Goal: Find specific page/section: Find specific page/section

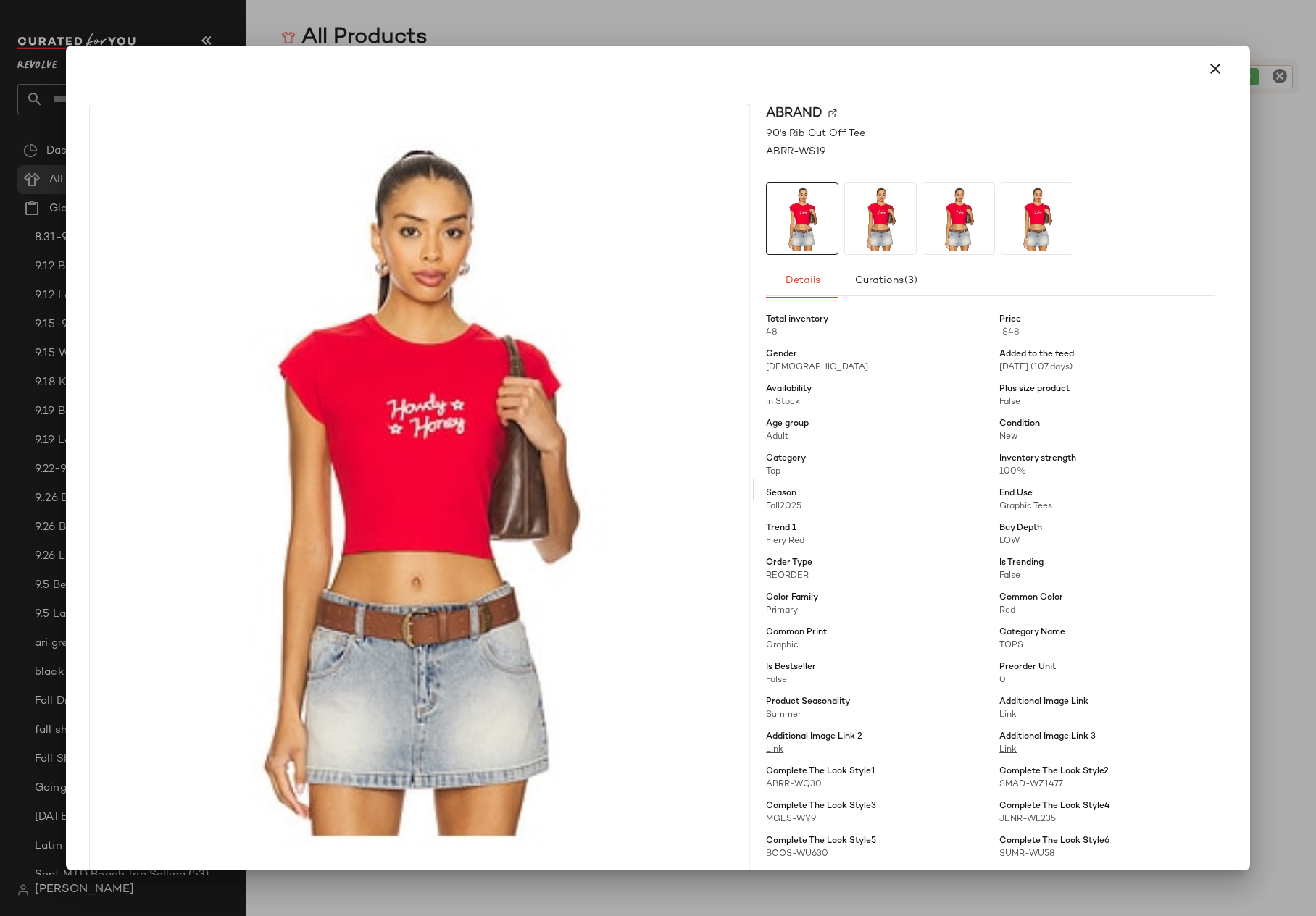
click at [46, 279] on div at bounding box center [658, 458] width 1316 height 916
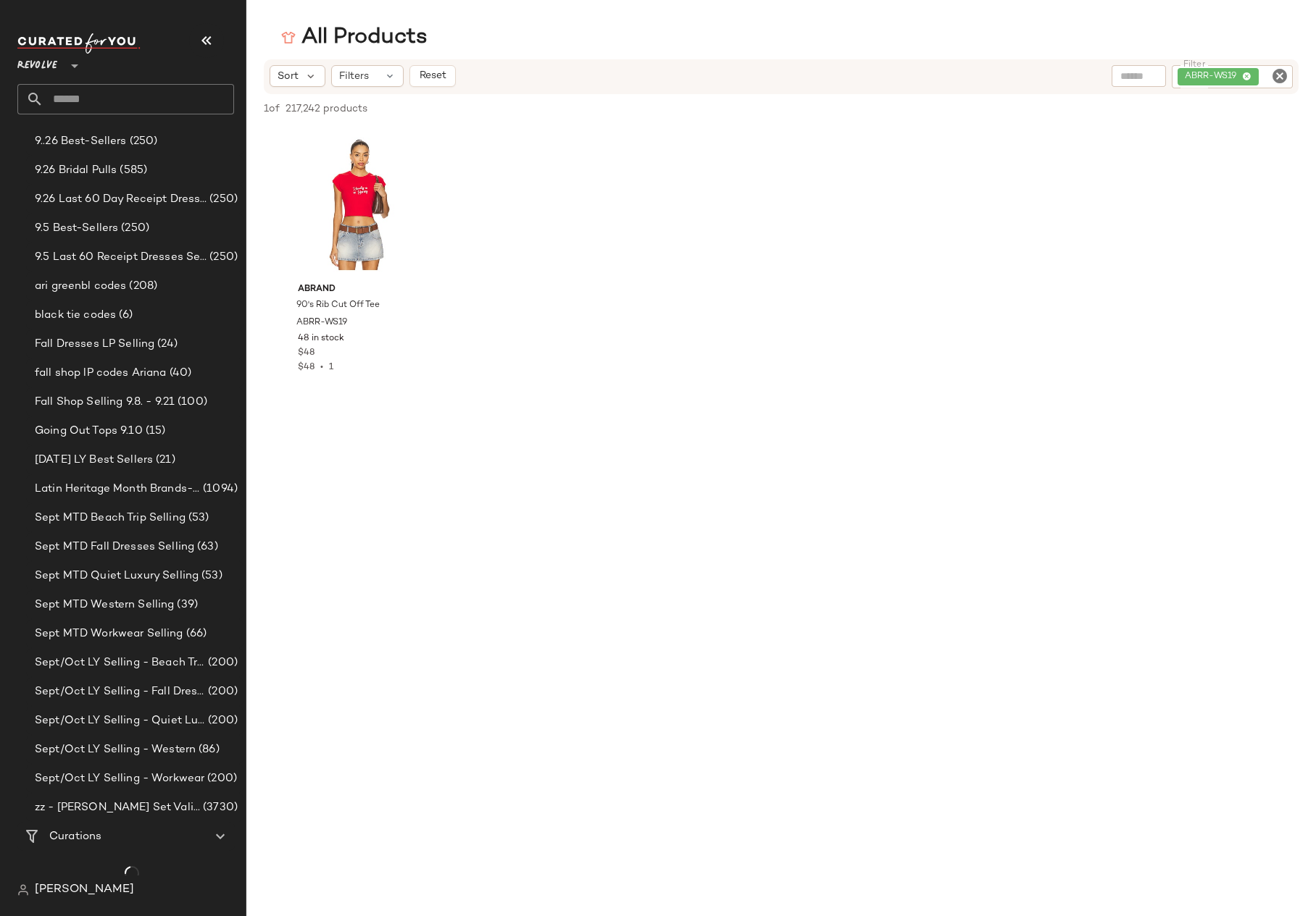
scroll to position [364, 0]
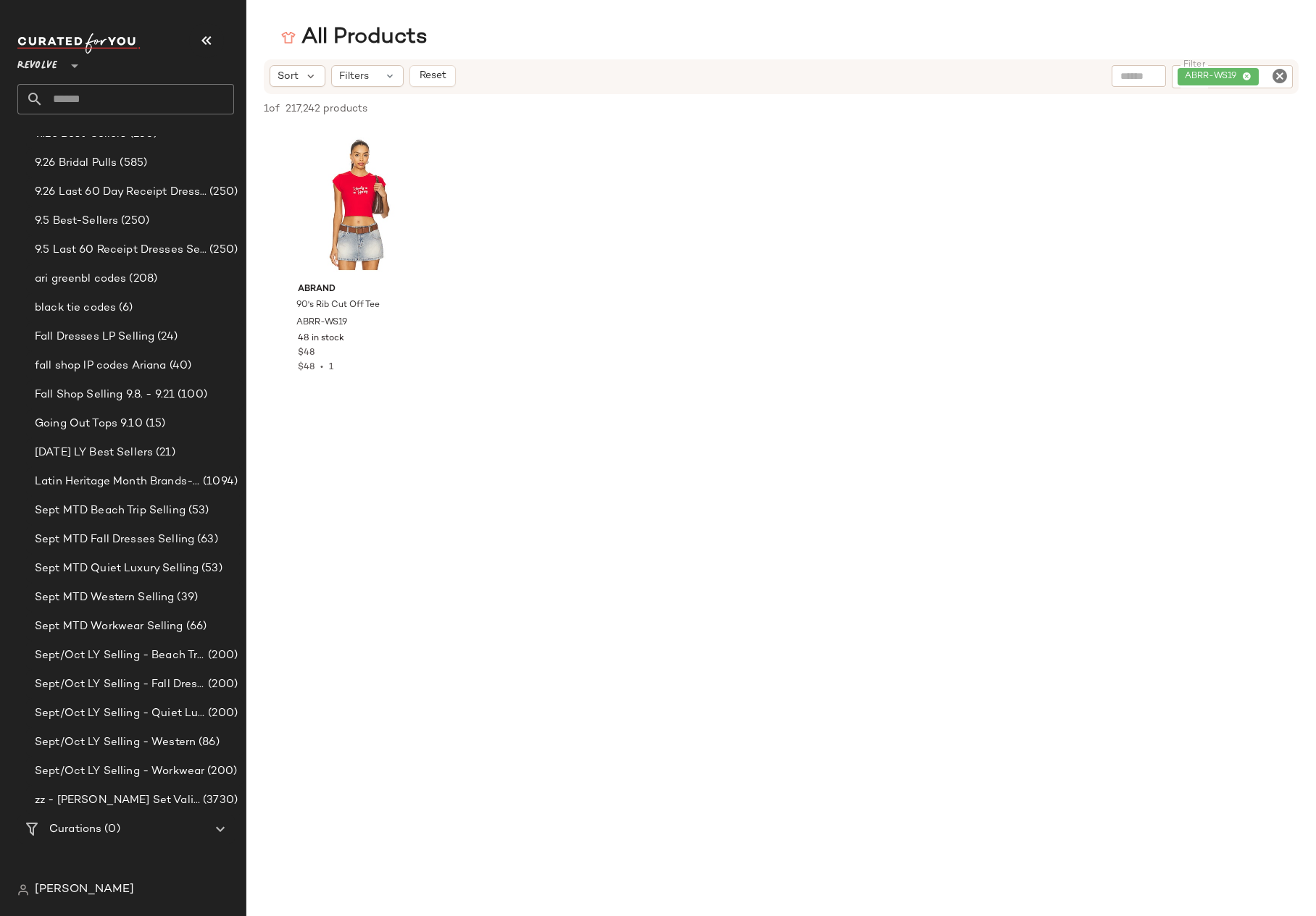
click at [76, 892] on span "[PERSON_NAME]" at bounding box center [84, 890] width 99 height 18
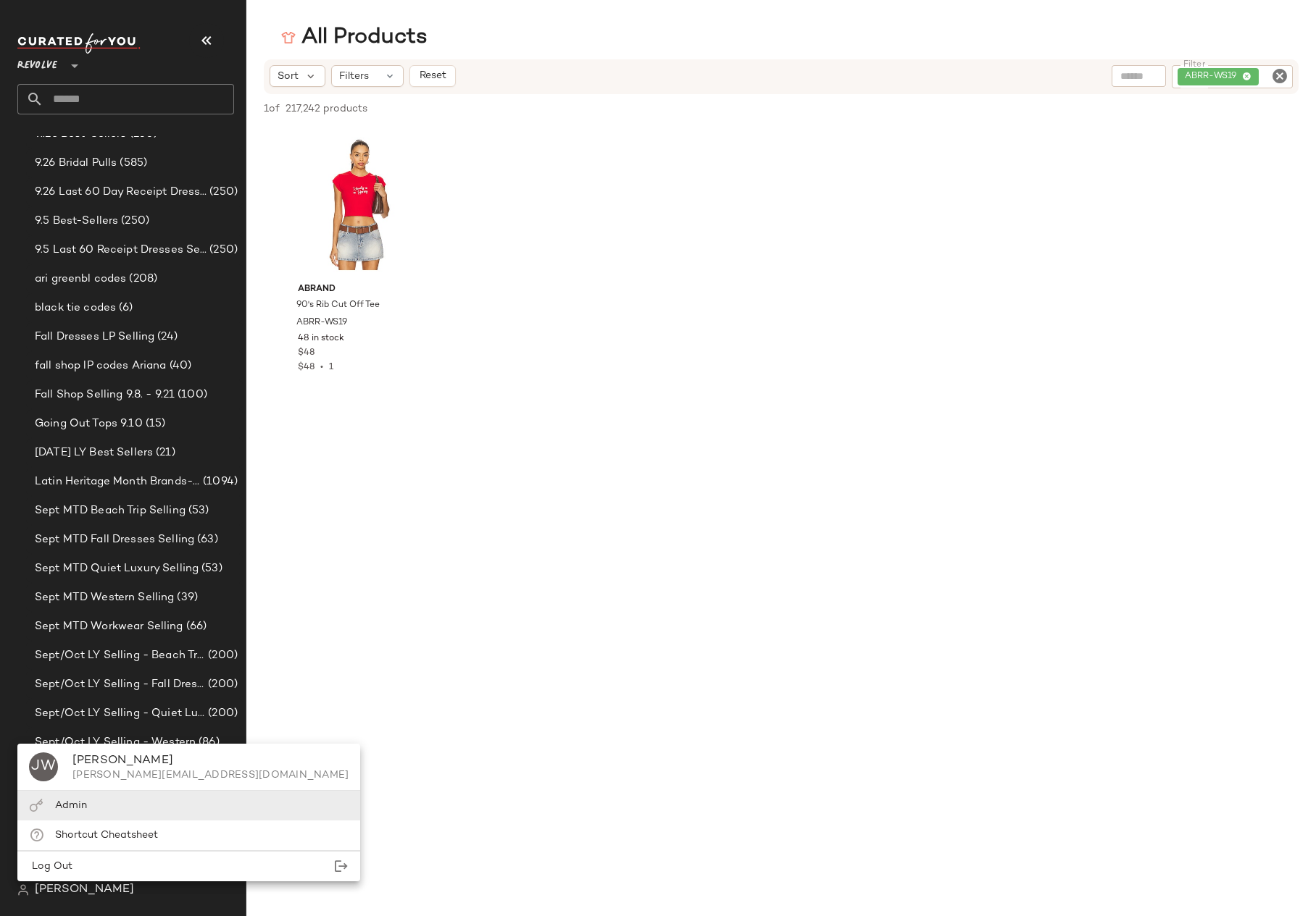
click at [78, 806] on span "Admin" at bounding box center [71, 806] width 32 height 11
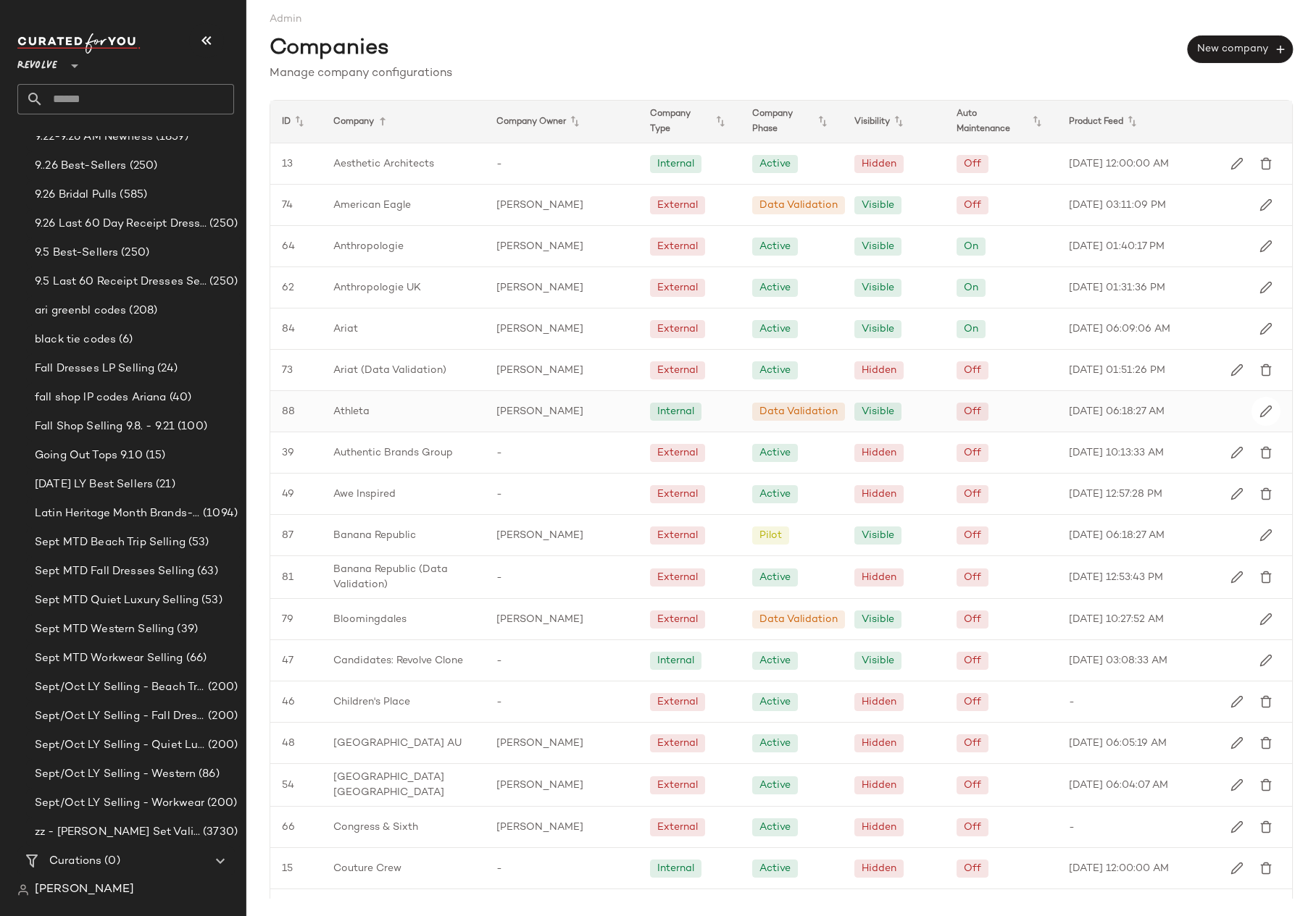
scroll to position [332, 0]
click at [388, 121] on icon at bounding box center [382, 121] width 18 height 18
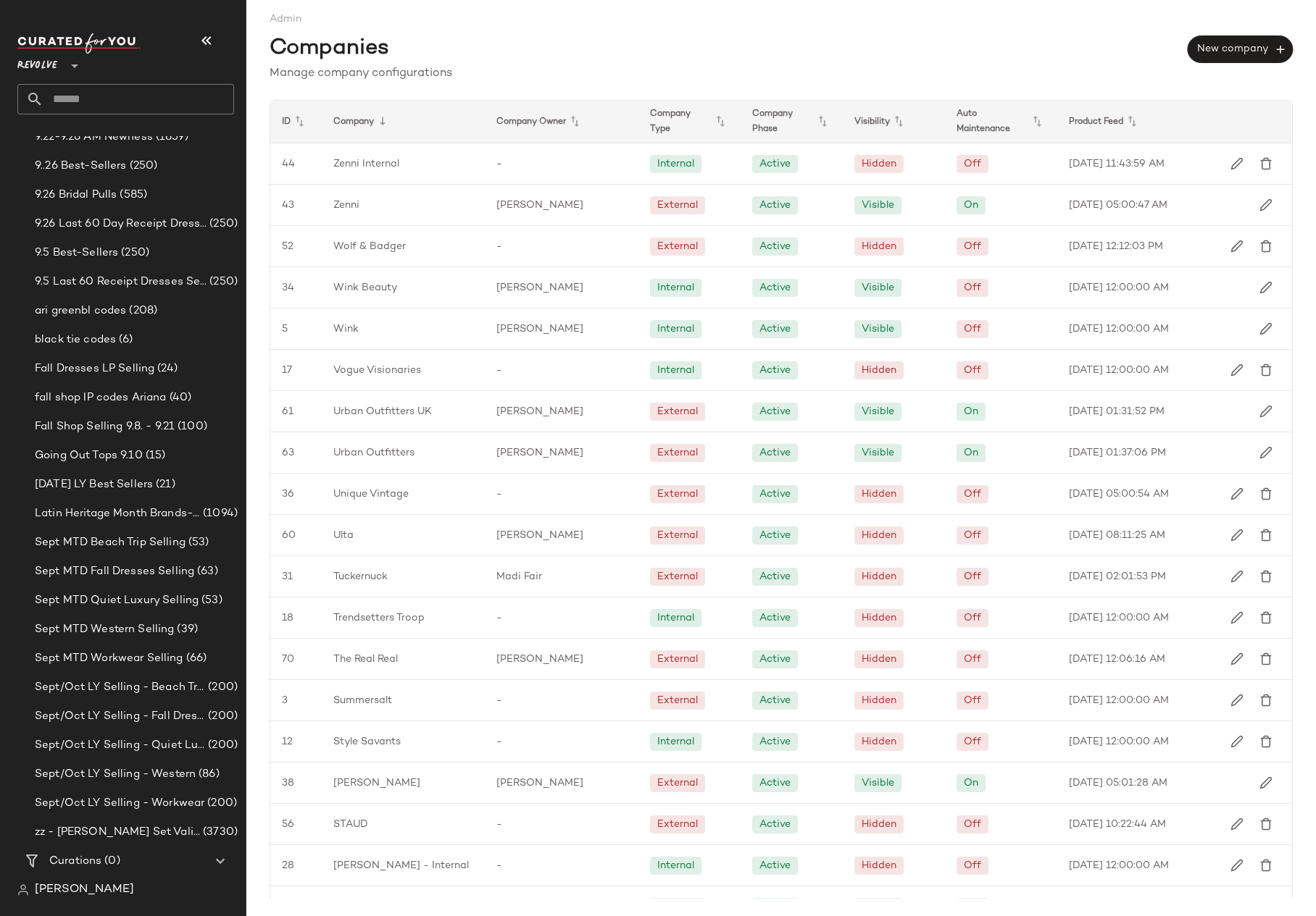
click at [388, 121] on icon at bounding box center [382, 121] width 18 height 18
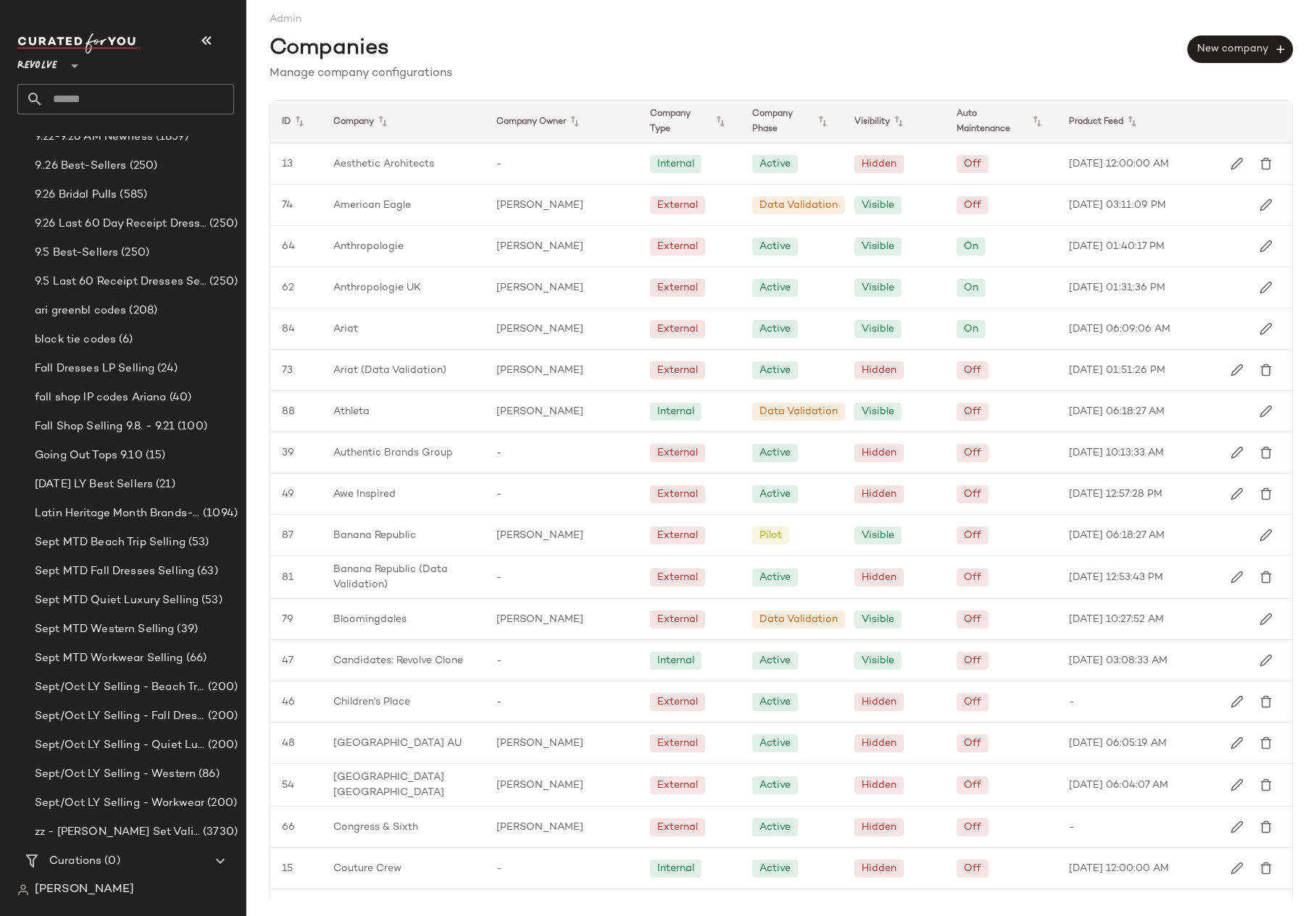
click at [388, 121] on icon at bounding box center [382, 121] width 18 height 18
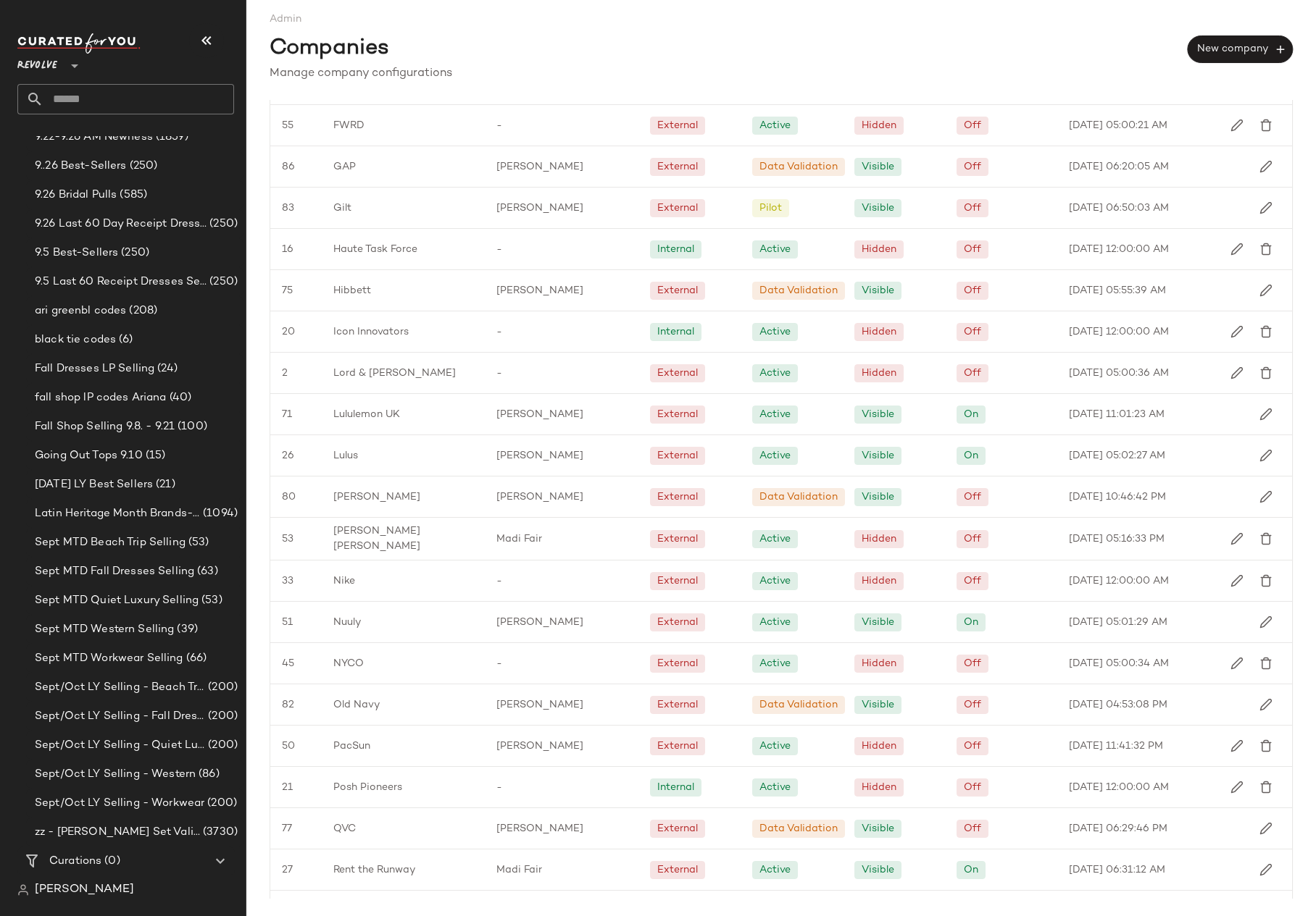
scroll to position [1361, 0]
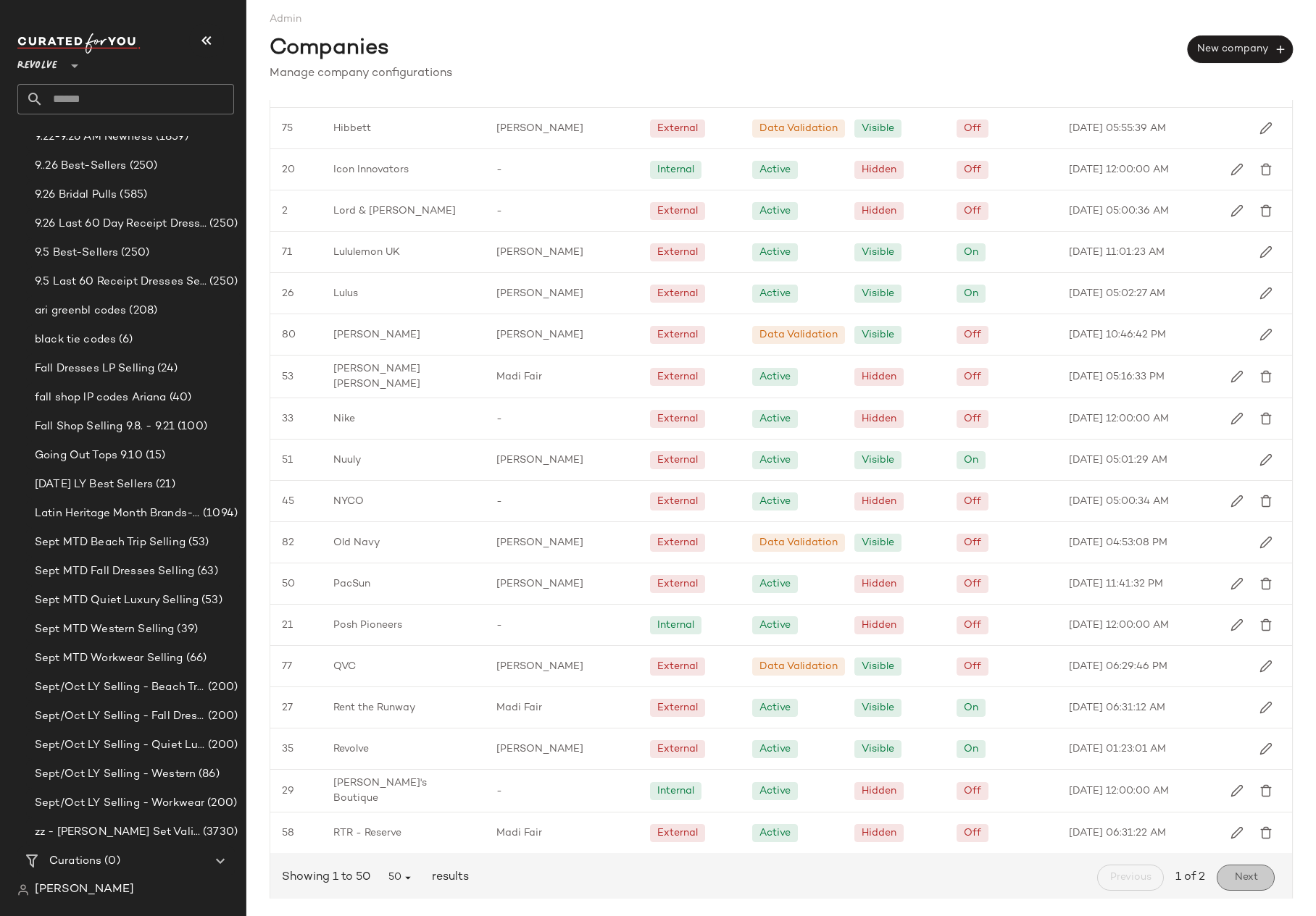
click at [1233, 880] on button "Next" at bounding box center [1245, 878] width 58 height 26
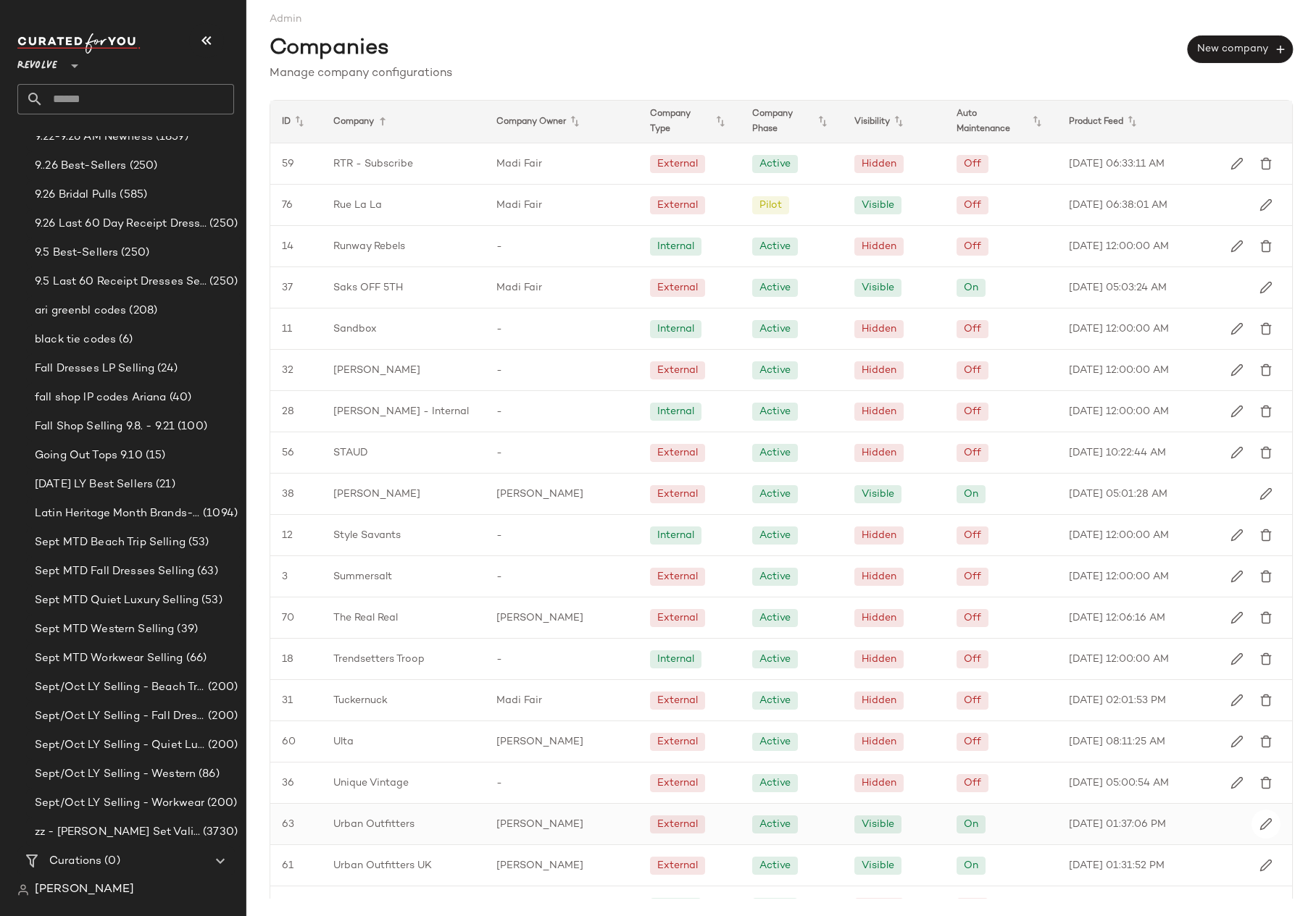
scroll to position [285, 0]
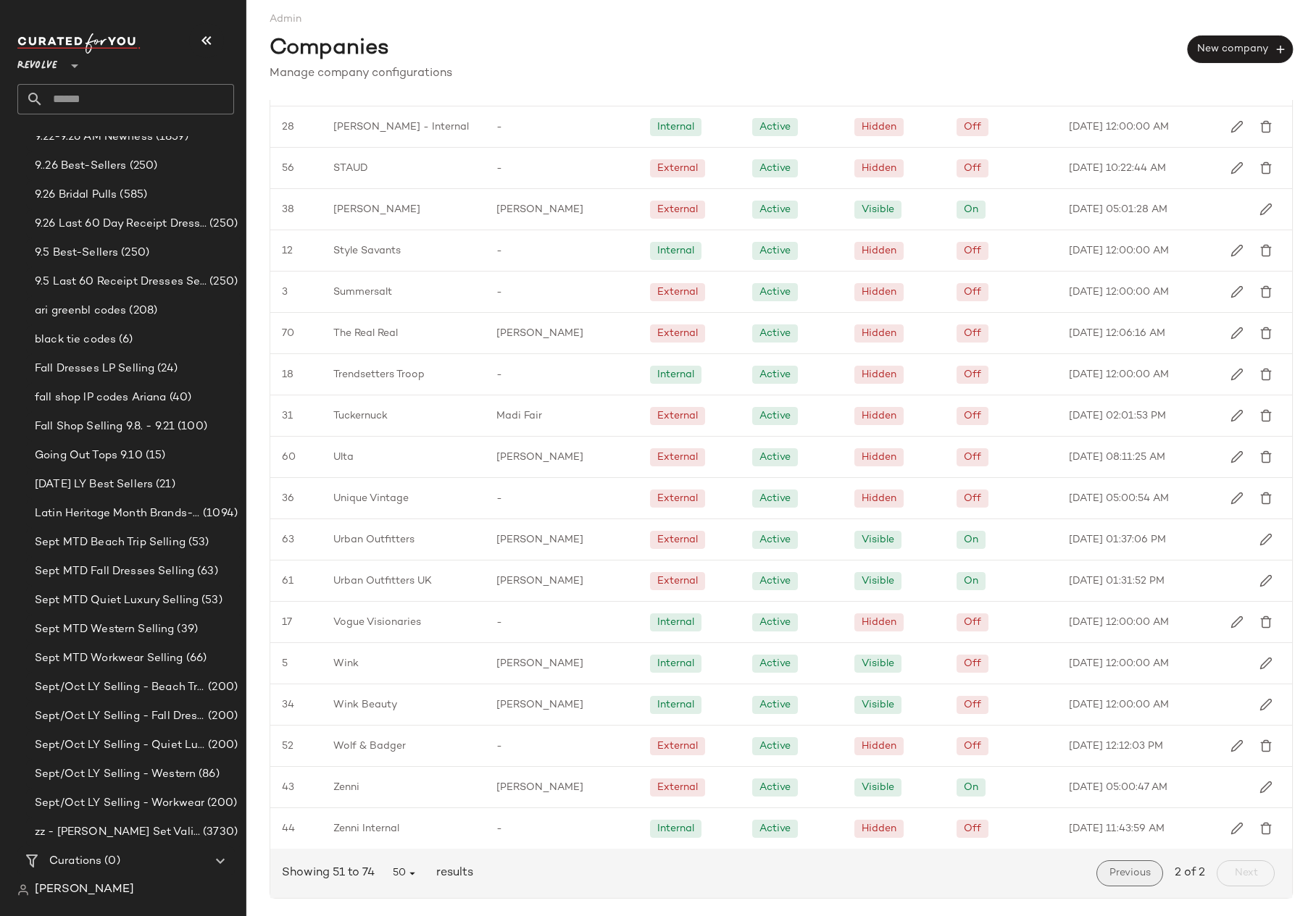
click at [1119, 870] on span "Previous" at bounding box center [1129, 873] width 42 height 11
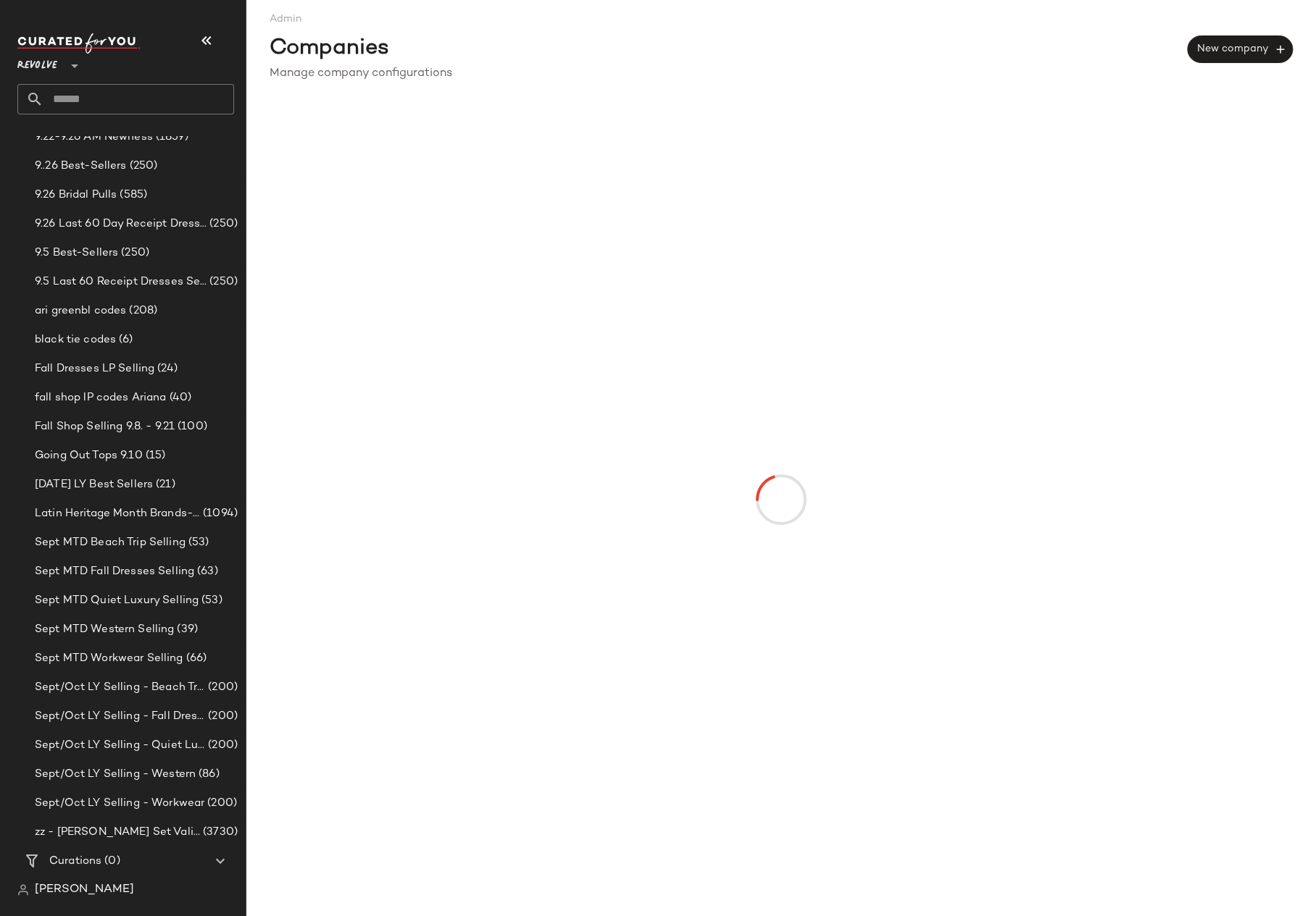
scroll to position [0, 0]
